Goal: Information Seeking & Learning: Understand process/instructions

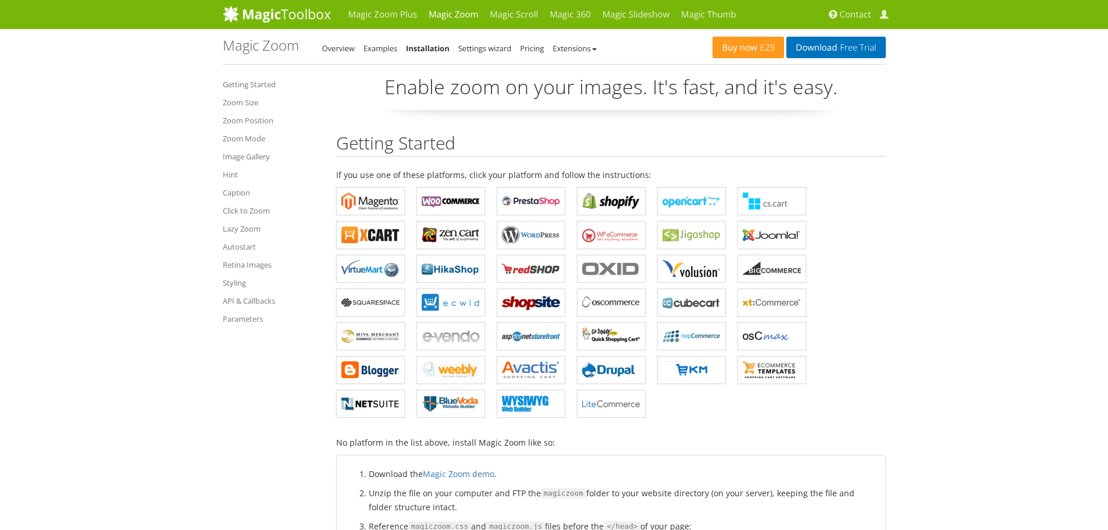
click at [245, 200] on ul "Getting Started Zoom Size Zoom Position Zoom Mode Image Gallery Hint Caption Cl…" at bounding box center [271, 201] width 96 height 256
click at [237, 175] on link "Hint" at bounding box center [271, 174] width 96 height 14
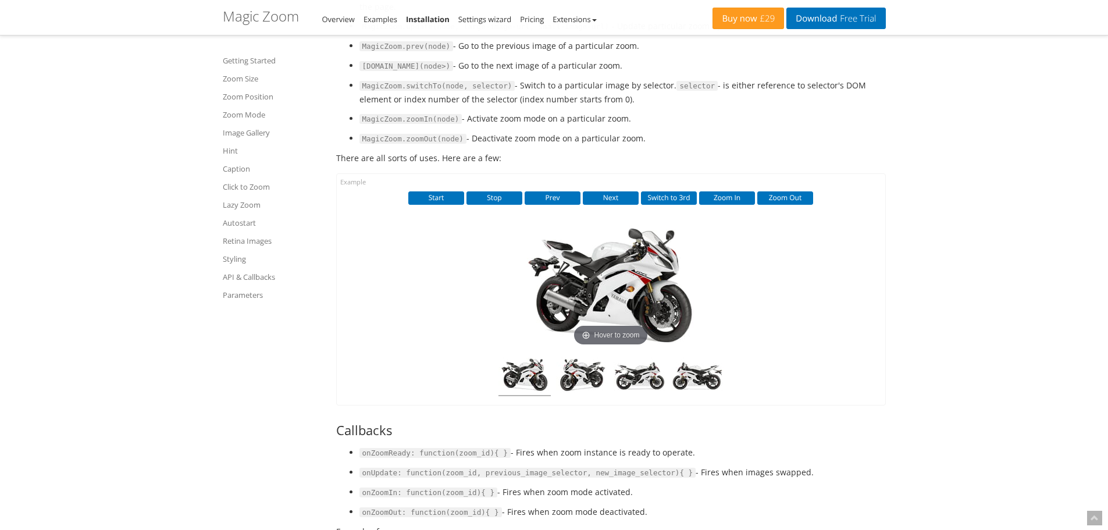
scroll to position [8017, 0]
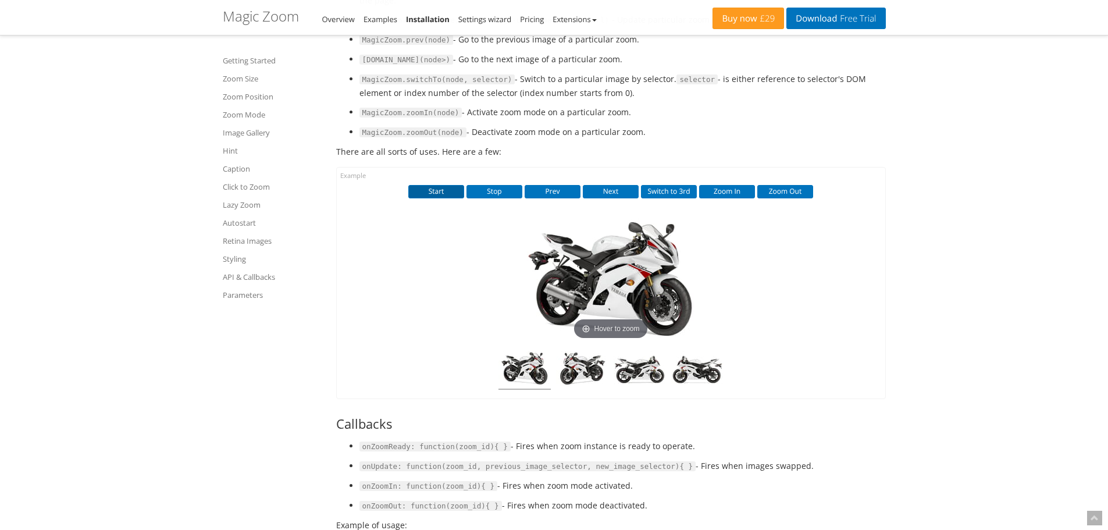
click at [445, 198] on button "Start" at bounding box center [436, 191] width 56 height 13
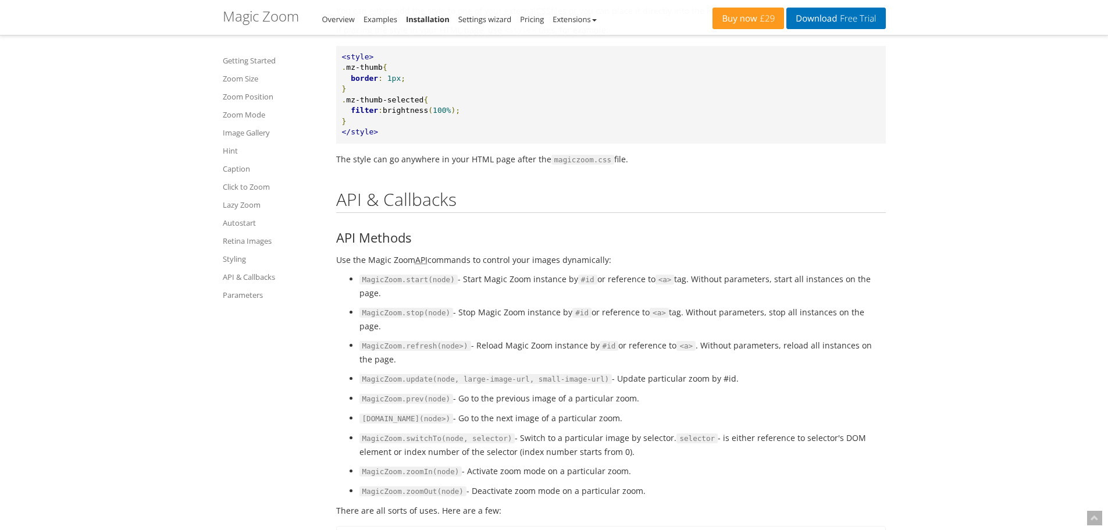
scroll to position [7435, 0]
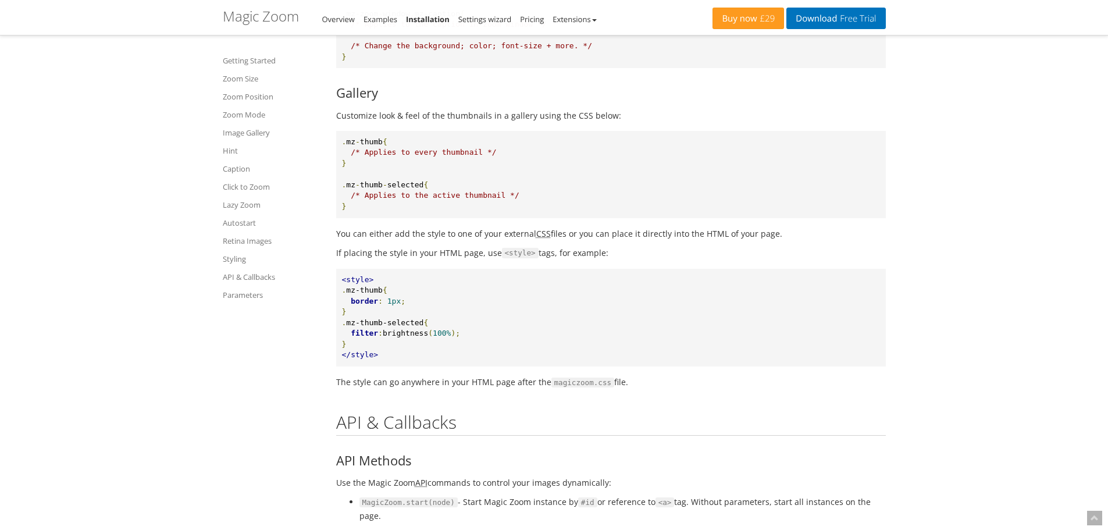
click at [225, 151] on link "Hint" at bounding box center [272, 151] width 99 height 14
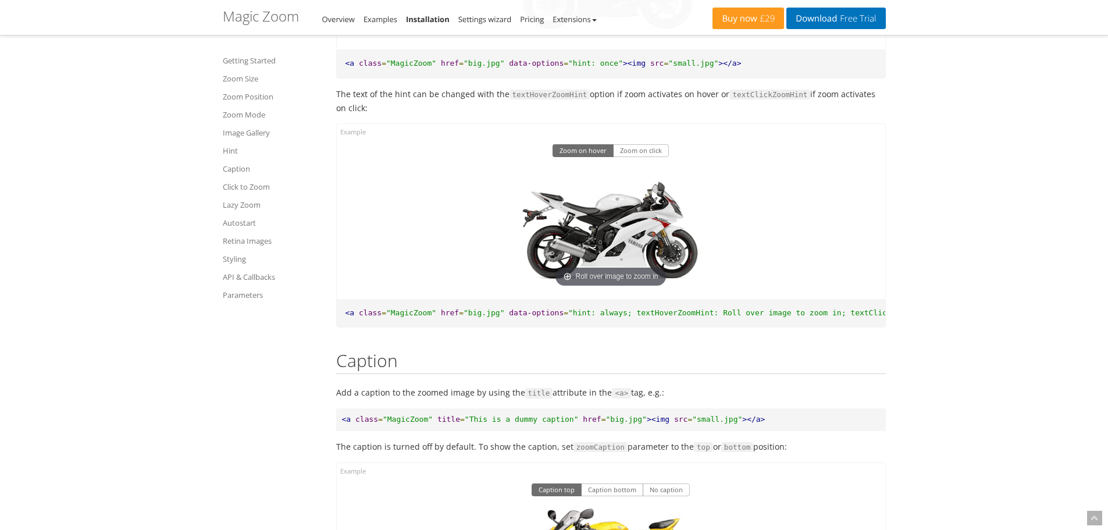
scroll to position [0, 112]
click at [547, 317] on span ""hint: always; textHoverZoomHint: Roll over image to zoom in; textClickZoomHint…" at bounding box center [692, 312] width 473 height 9
copy span "textHoverZoomHint"
drag, startPoint x: 381, startPoint y: 350, endPoint x: 459, endPoint y: 346, distance: 78.0
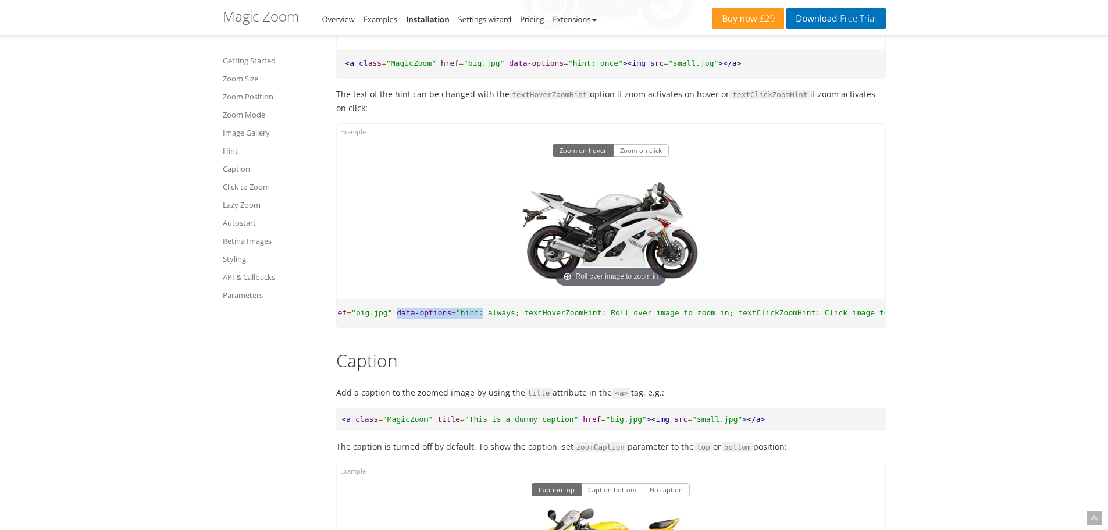
click at [461, 327] on pre "<a class = "MagicZoom" href = "big.jpg" data-options = "hint: always; textHover…" at bounding box center [611, 313] width 548 height 28
copy pre "data-options = "hint:"
drag, startPoint x: 498, startPoint y: 345, endPoint x: 691, endPoint y: 345, distance: 192.5
click at [691, 317] on span ""hint: always; textHoverZoomHint: Roll over image to zoom in; textClickZoomHint…" at bounding box center [692, 312] width 473 height 9
copy span "textHoverZoomHint: Roll over image to zoom in;"
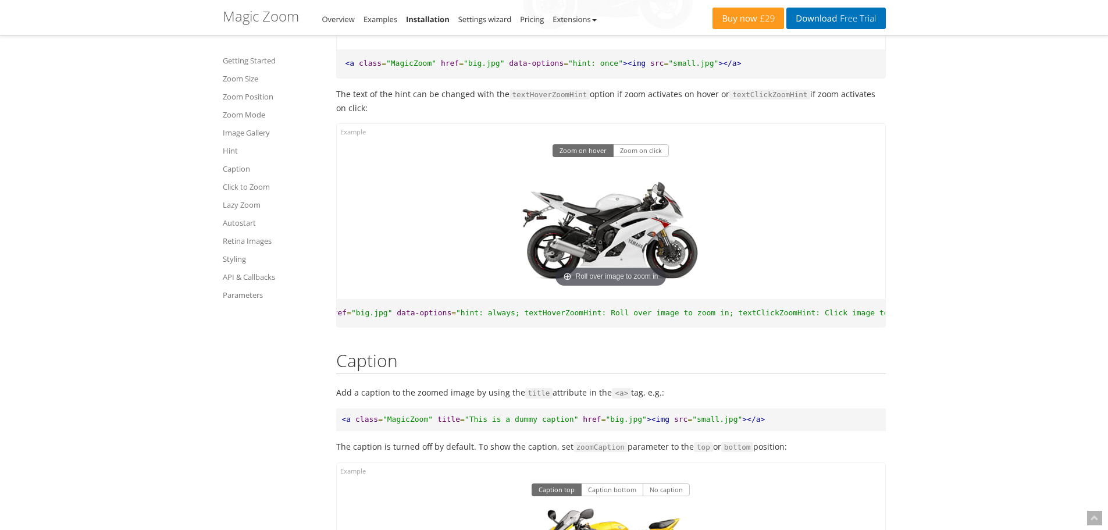
click at [773, 100] on code "textClickZoomHint" at bounding box center [769, 95] width 81 height 10
copy p "textClickZoomHint"
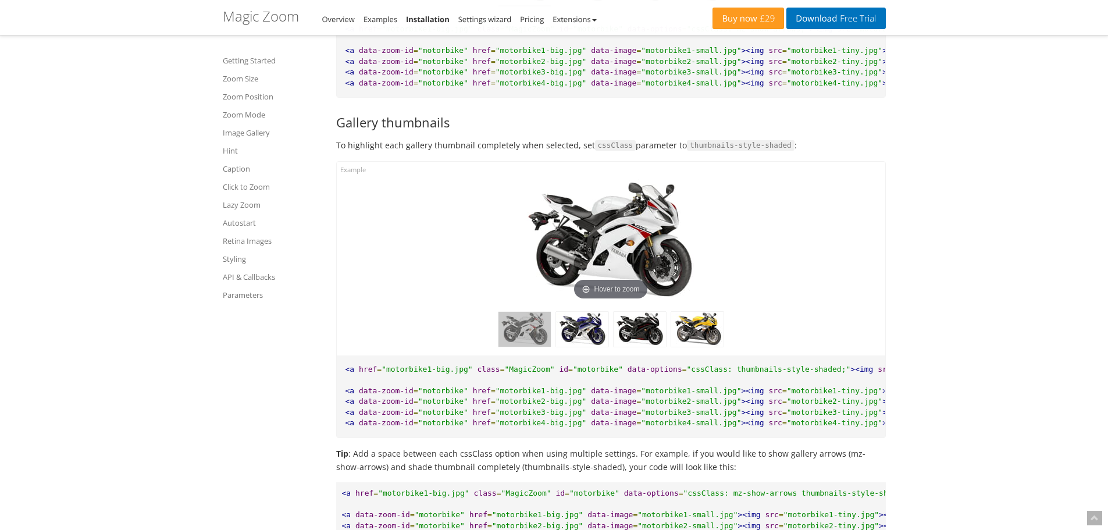
scroll to position [4832, 0]
